Goal: Ask a question

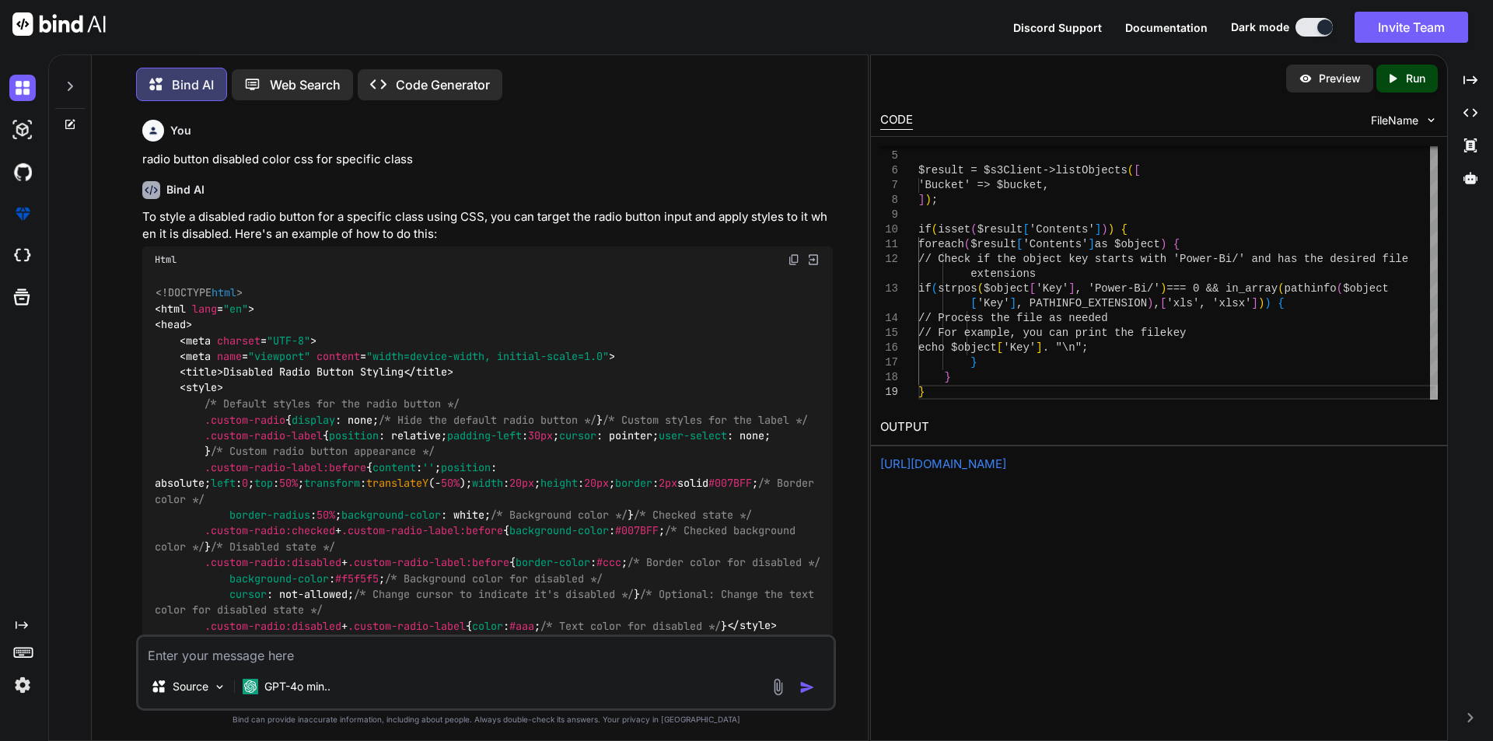
click at [295, 648] on textarea at bounding box center [485, 651] width 695 height 28
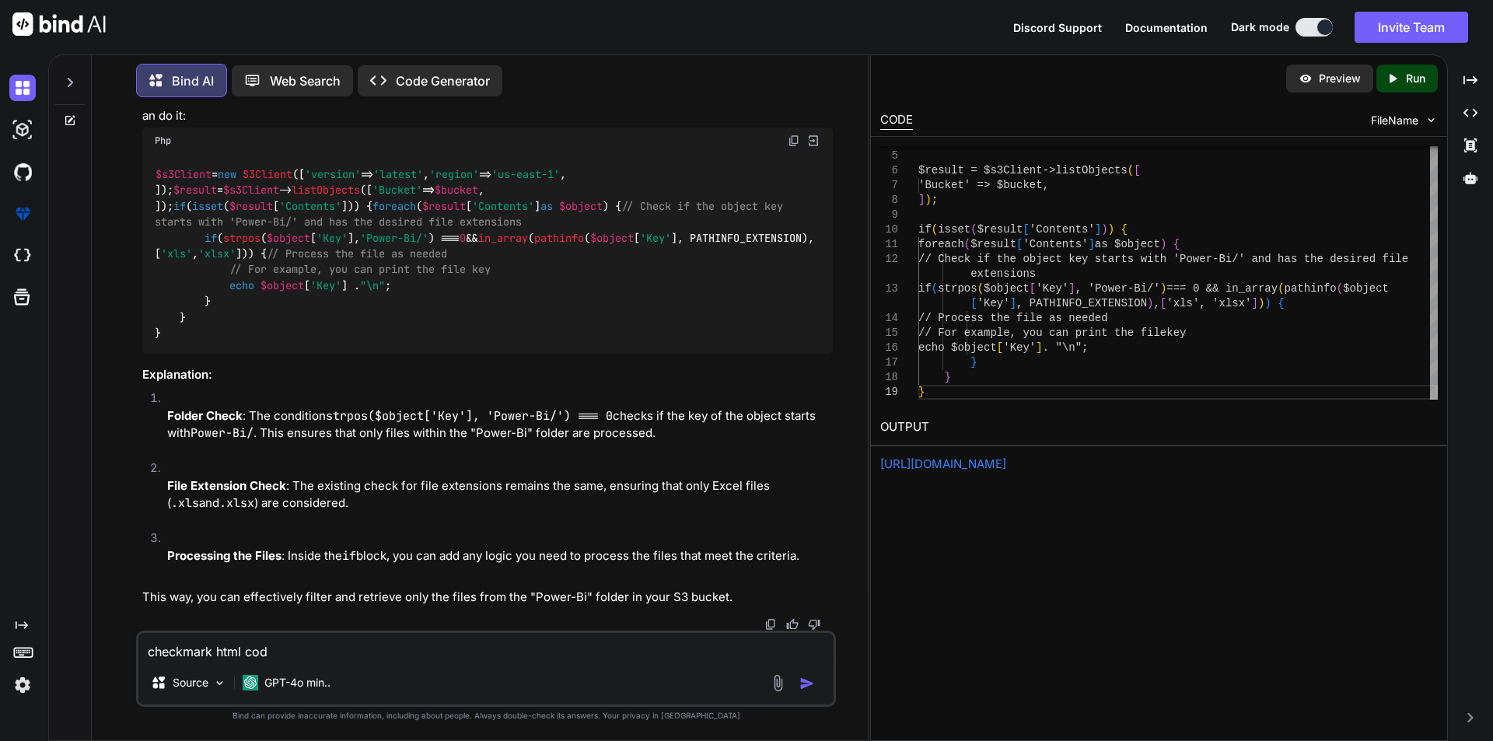
type textarea "checkmark html code"
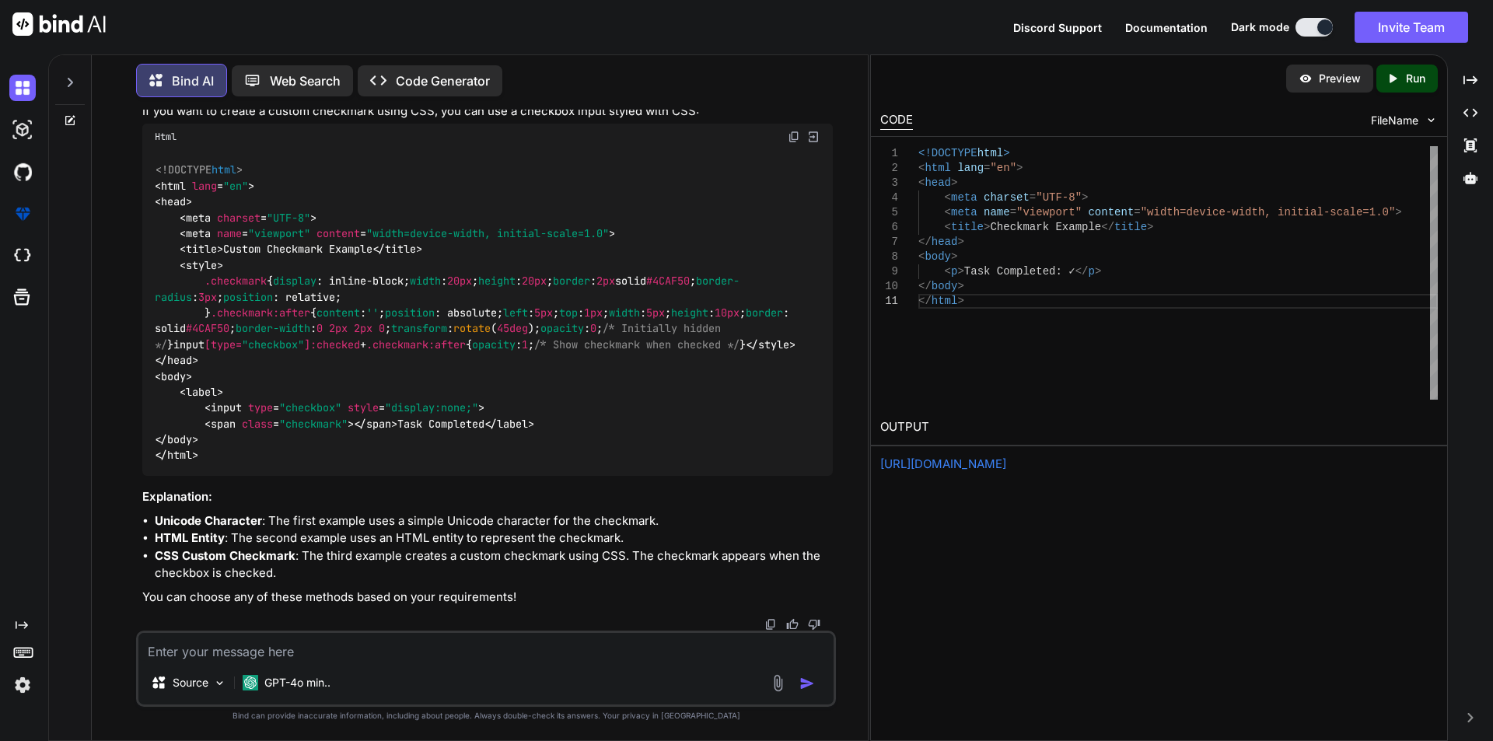
scroll to position [8892, 0]
click at [1413, 78] on p "Run" at bounding box center [1415, 79] width 19 height 16
click at [1006, 460] on link "[URL][DOMAIN_NAME]" at bounding box center [943, 463] width 126 height 15
click at [302, 658] on textarea at bounding box center [485, 647] width 695 height 28
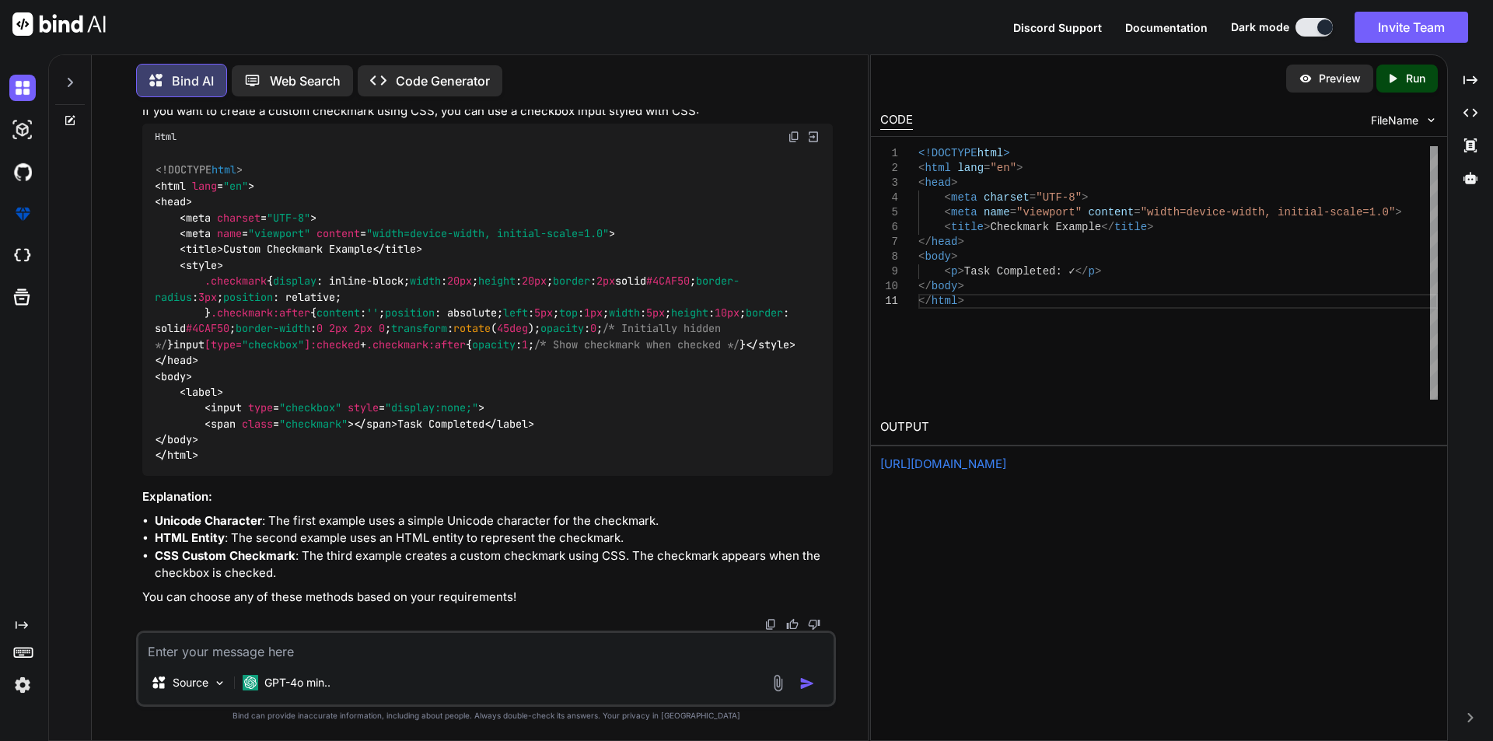
scroll to position [8140, 0]
drag, startPoint x: 302, startPoint y: 440, endPoint x: 345, endPoint y: 439, distance: 42.8
drag, startPoint x: 299, startPoint y: 391, endPoint x: 306, endPoint y: 393, distance: 7.9
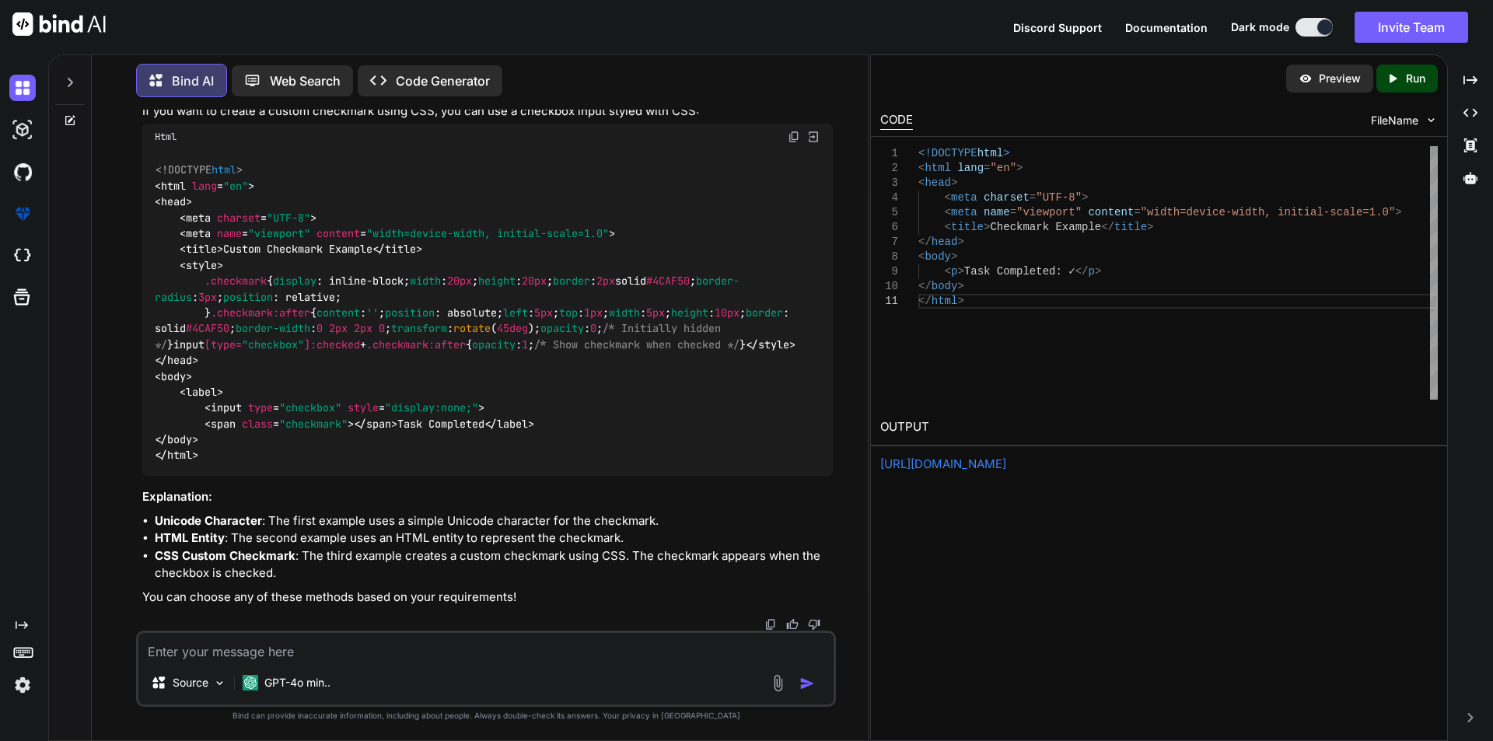
copy code "✓"
